Goal: Task Accomplishment & Management: Use online tool/utility

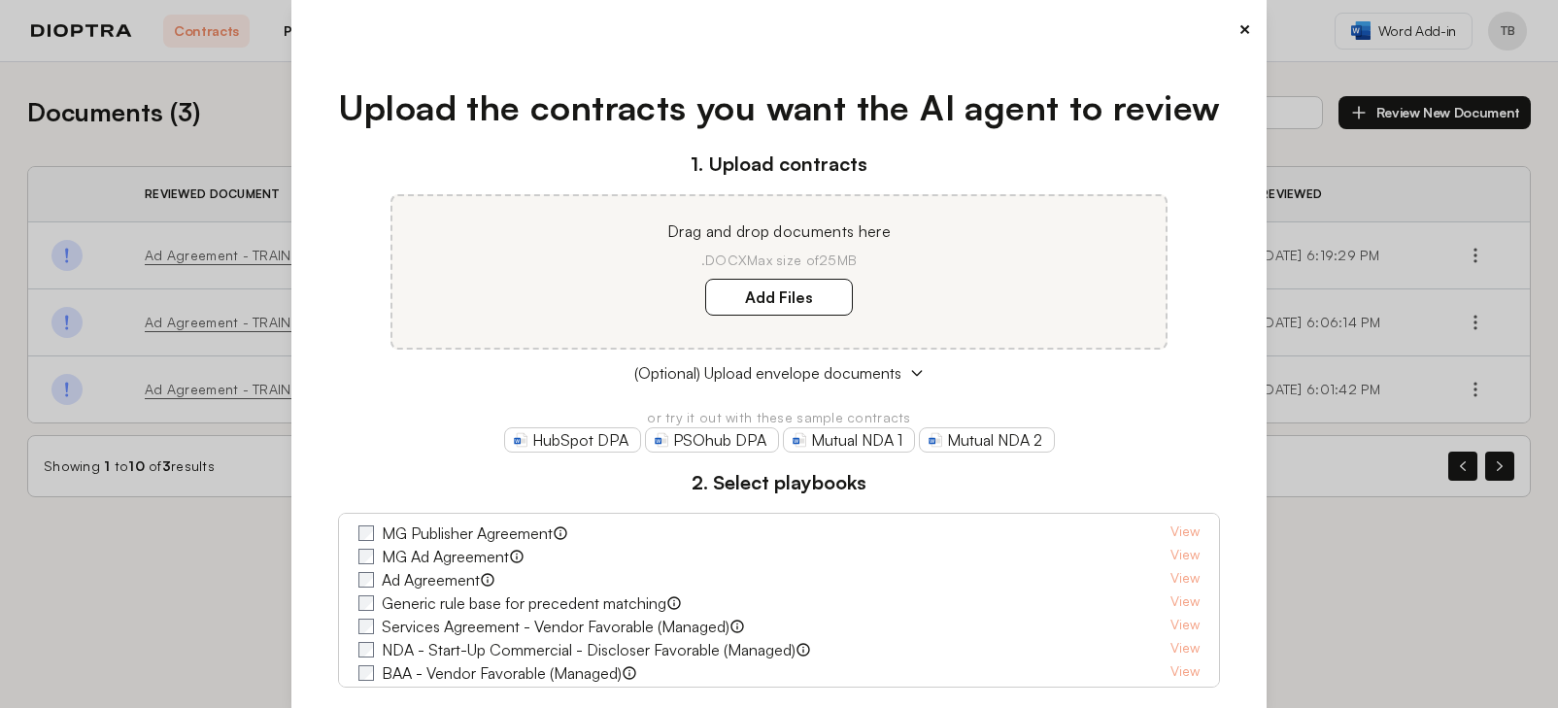
click at [1238, 28] on button "×" at bounding box center [1244, 29] width 13 height 27
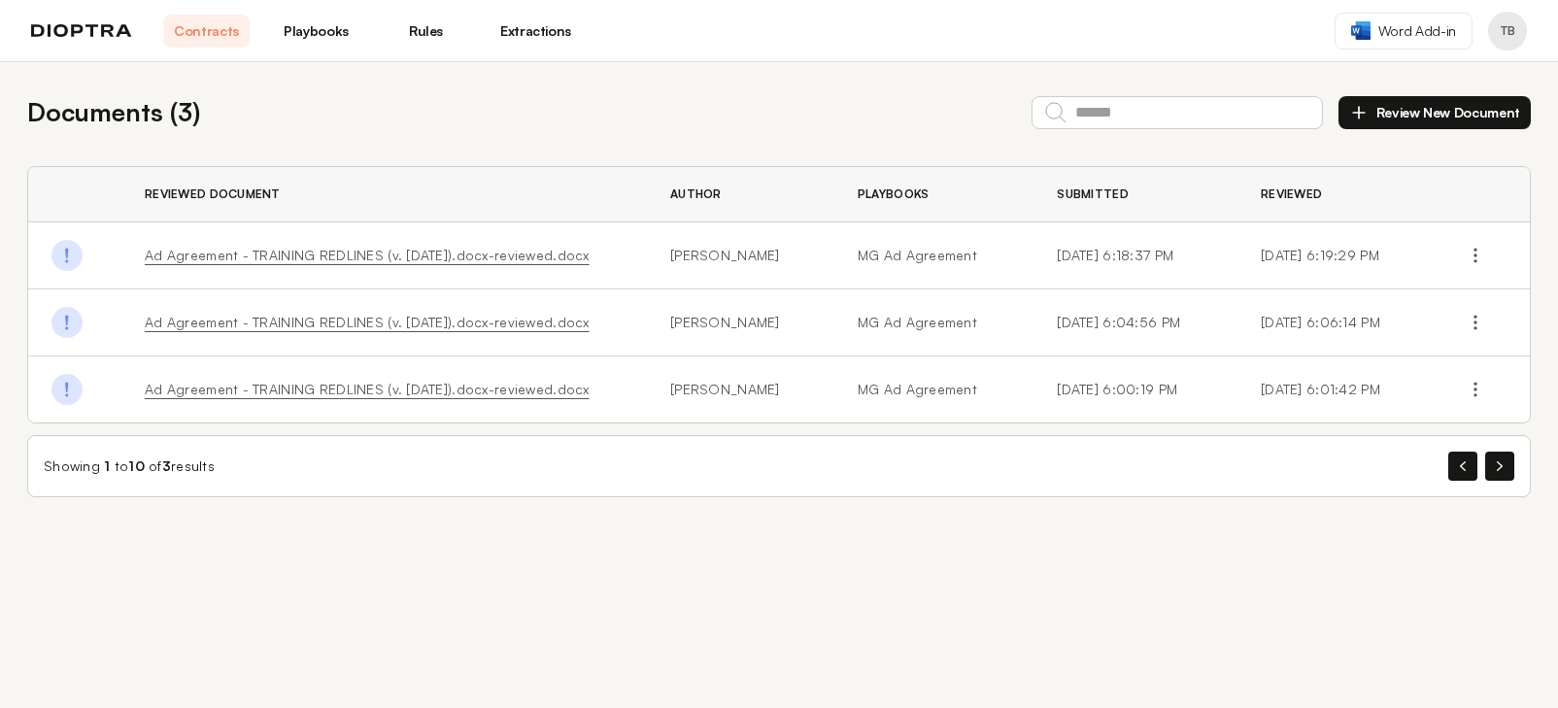
click at [315, 44] on link "Playbooks" at bounding box center [316, 31] width 86 height 33
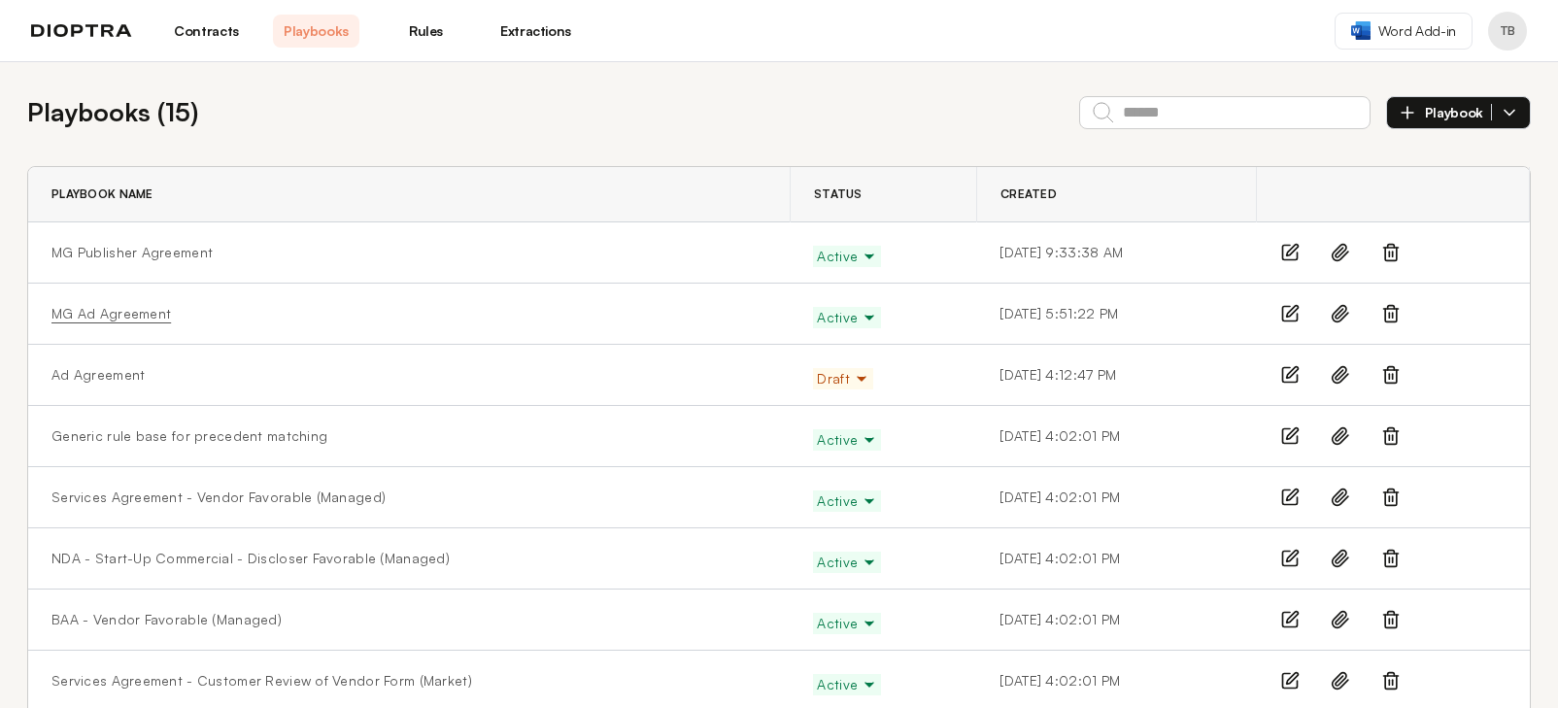
click at [127, 312] on link "MG Ad Agreement" at bounding box center [110, 313] width 119 height 19
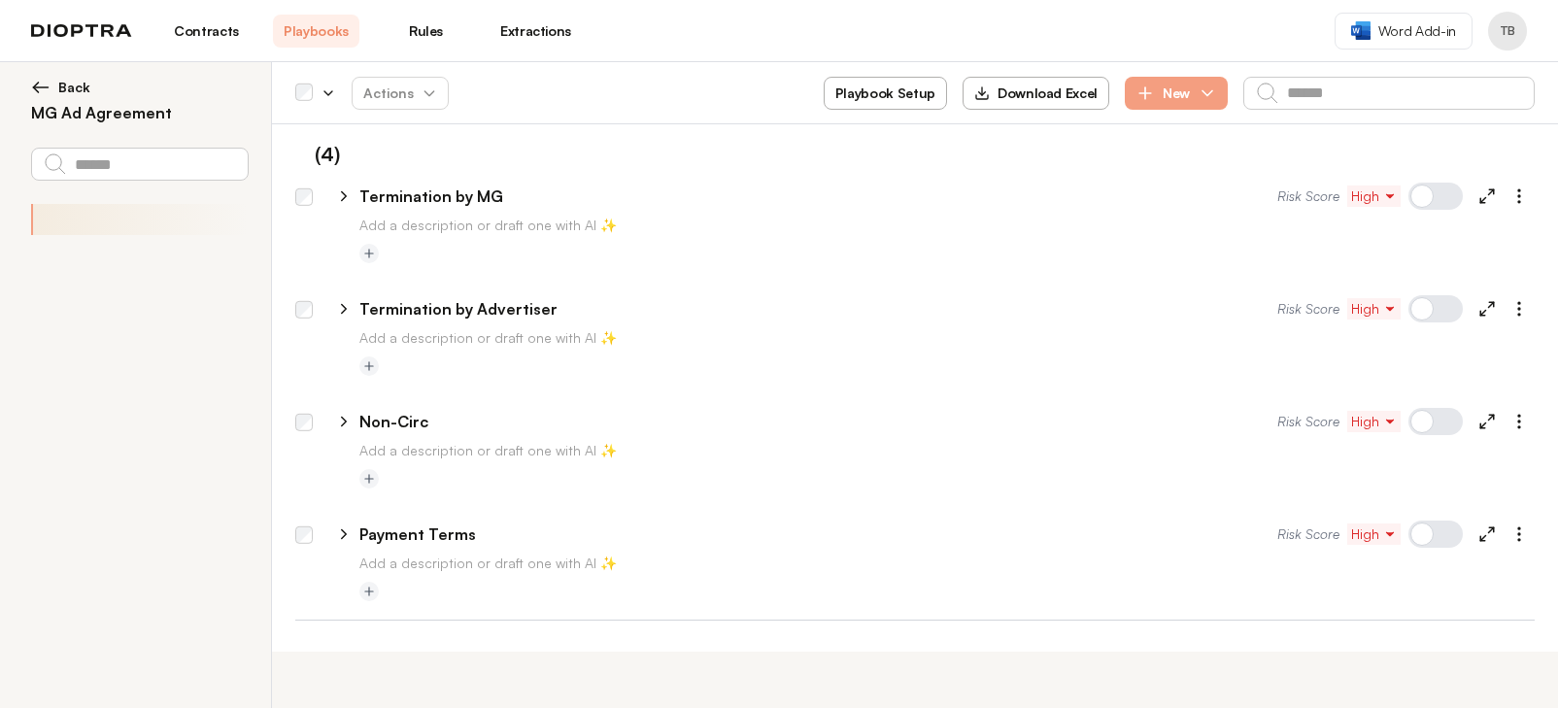
click at [899, 84] on button "Playbook Setup" at bounding box center [885, 93] width 123 height 33
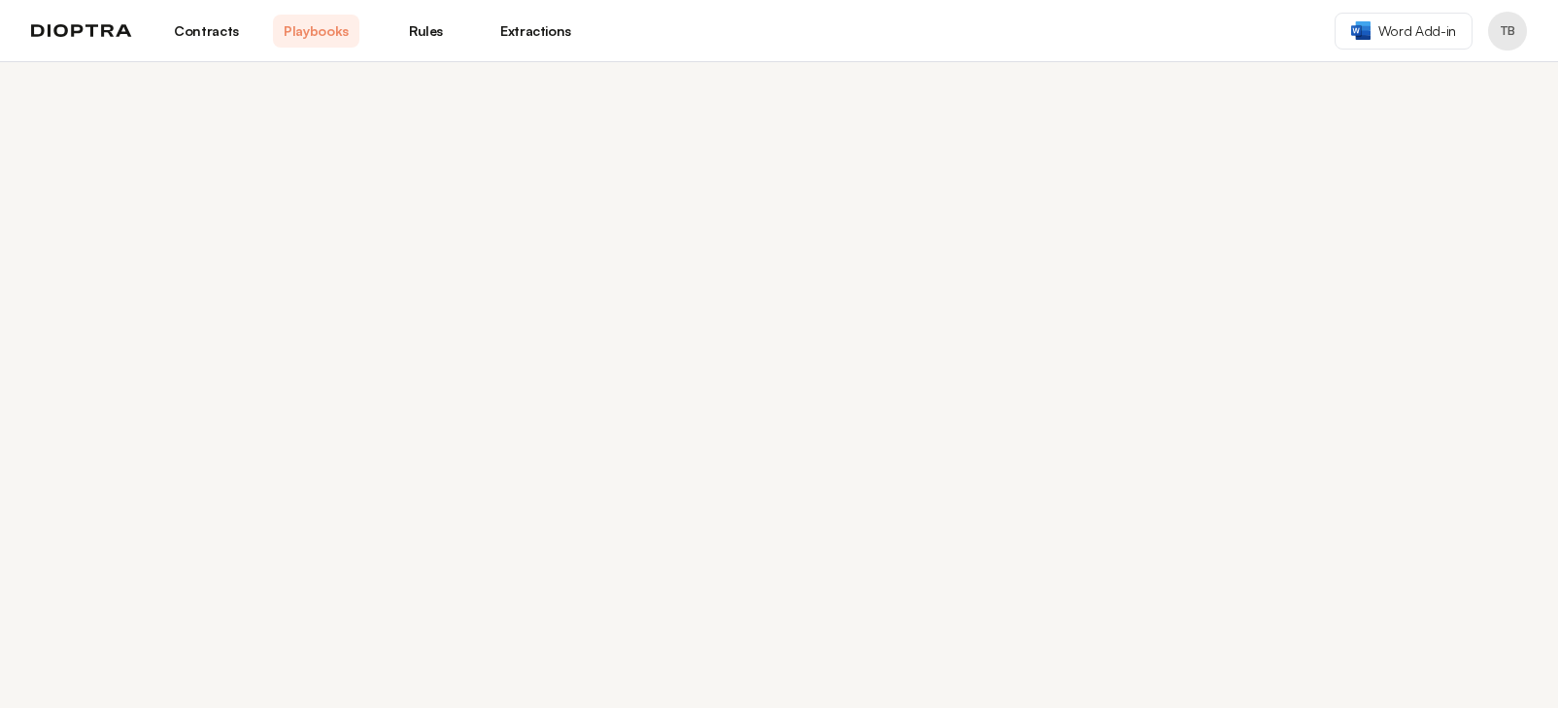
select select "******"
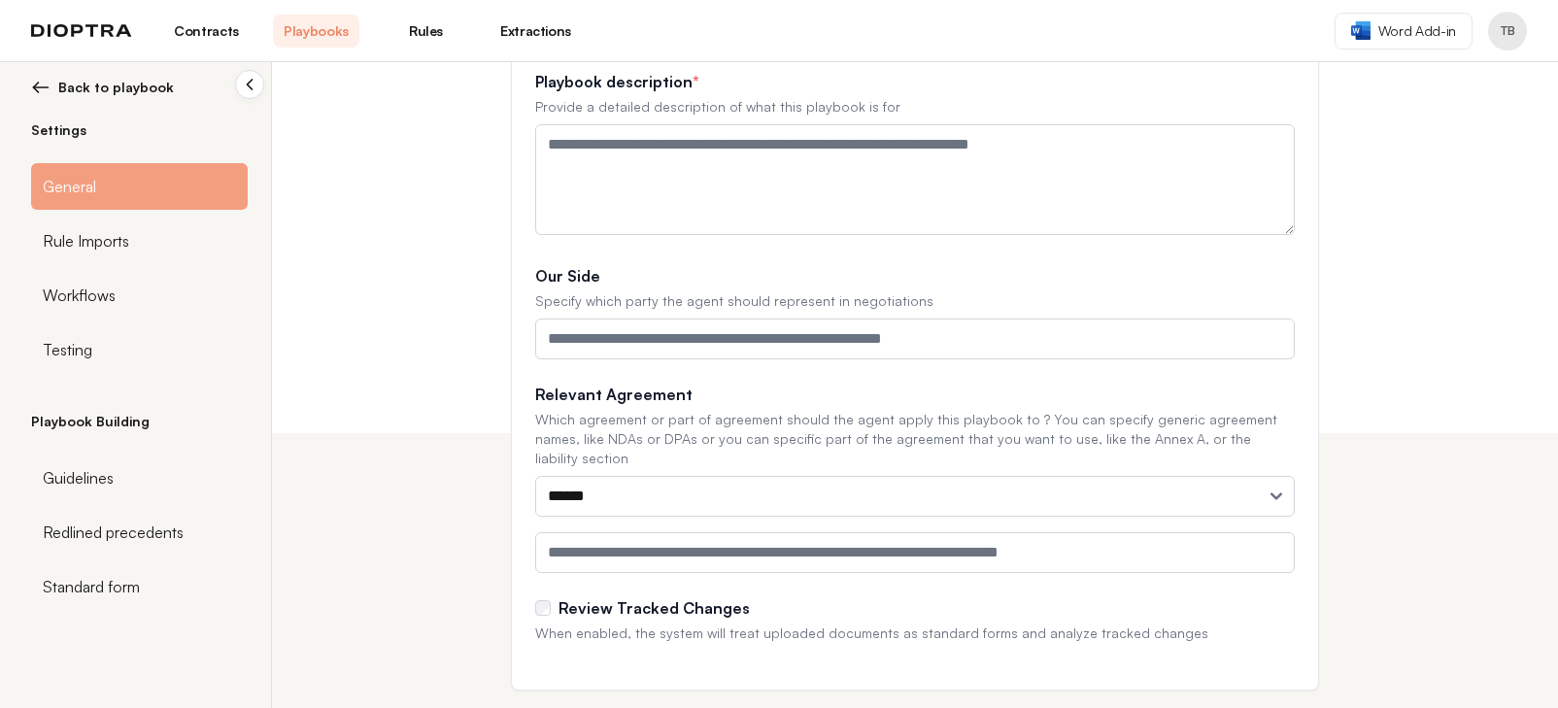
scroll to position [292, 0]
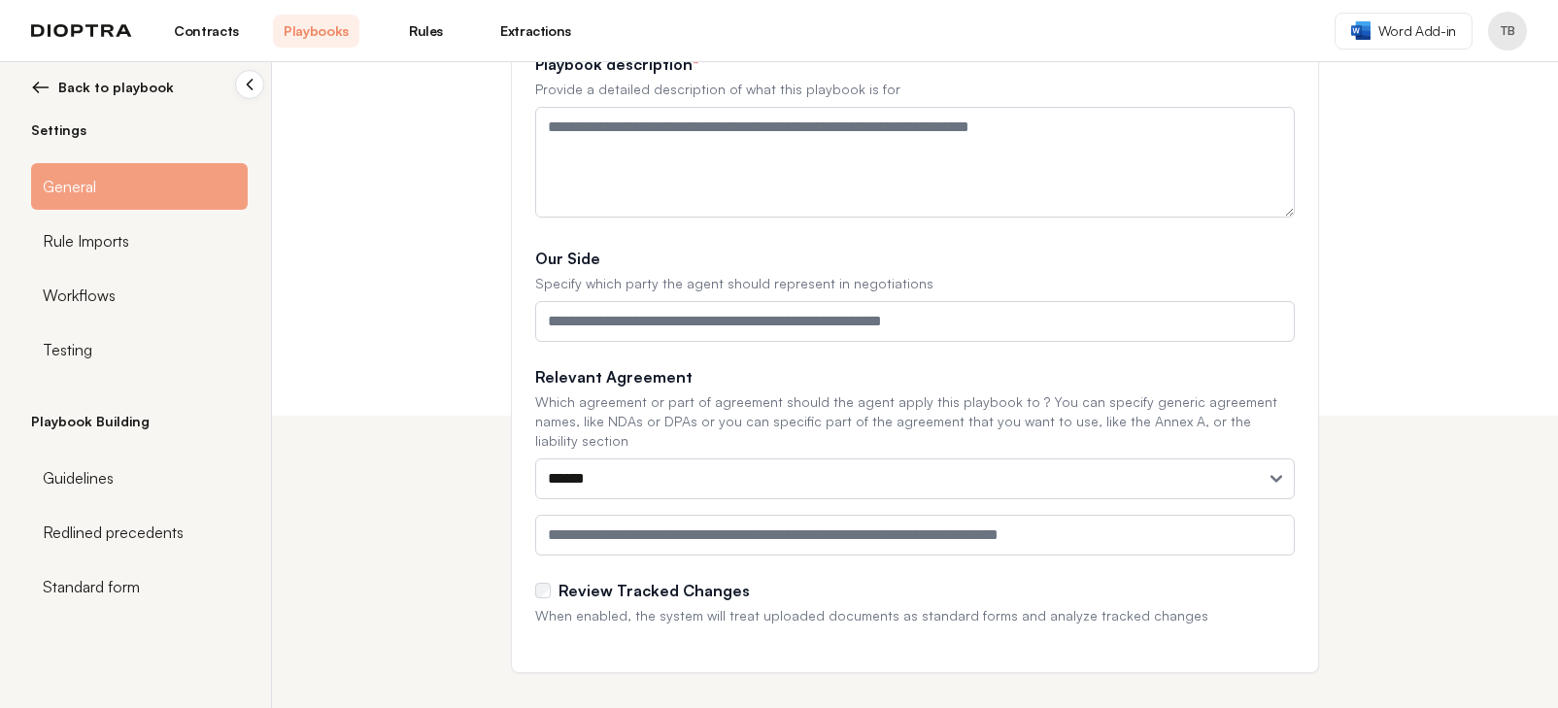
click at [183, 174] on div "General" at bounding box center [139, 186] width 217 height 47
